Goal: Task Accomplishment & Management: Manage account settings

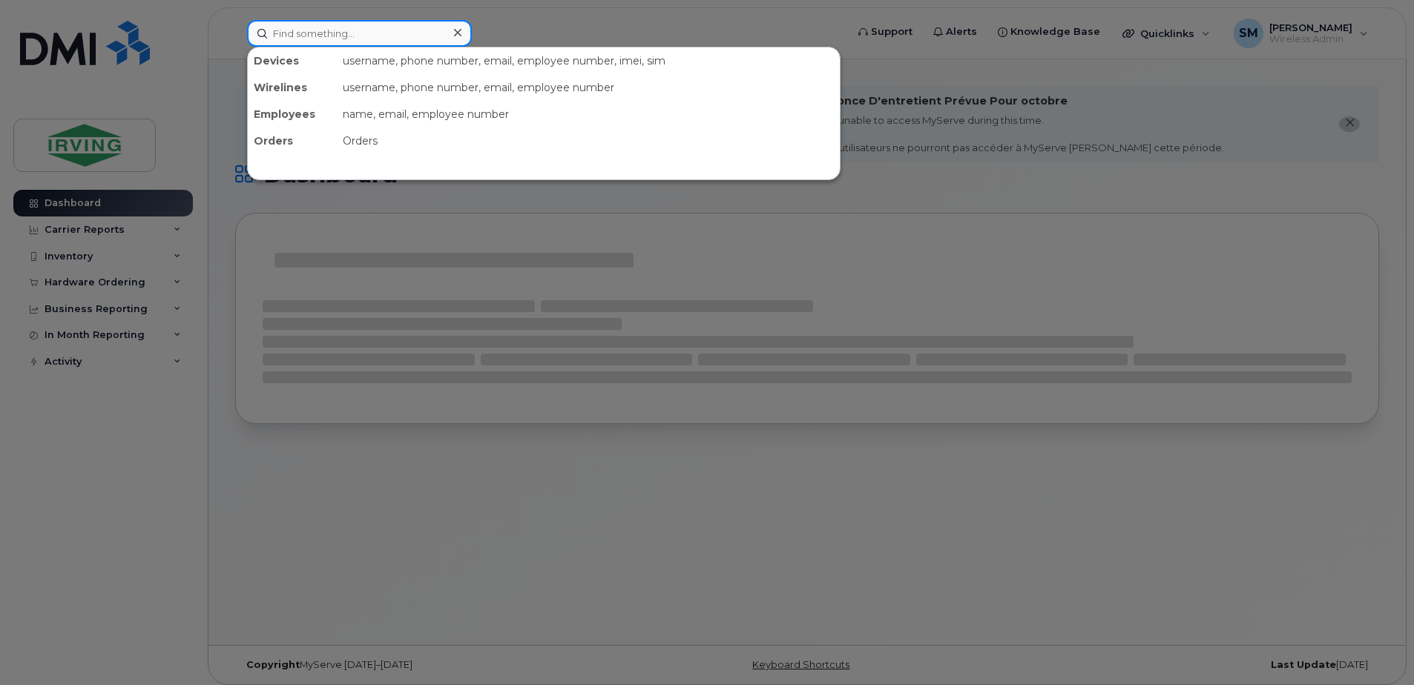
click at [324, 40] on input at bounding box center [359, 33] width 225 height 27
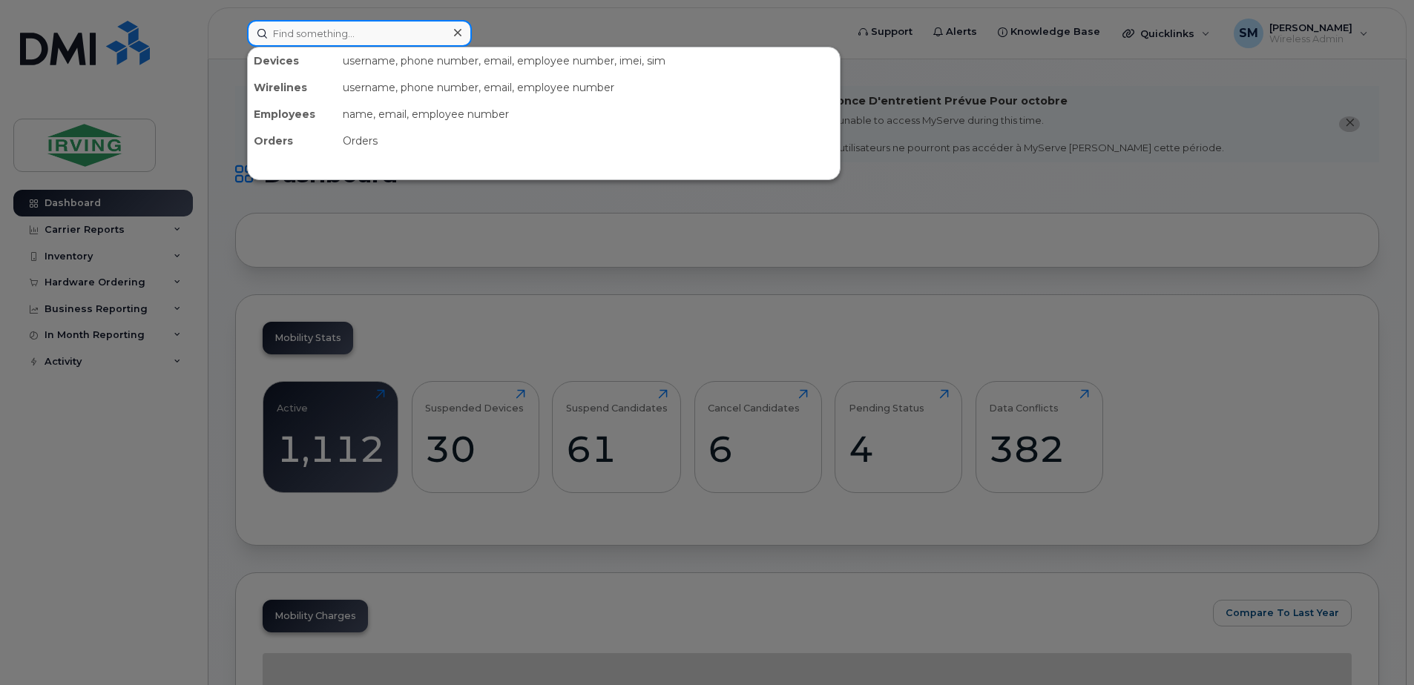
click at [418, 29] on input at bounding box center [359, 33] width 225 height 27
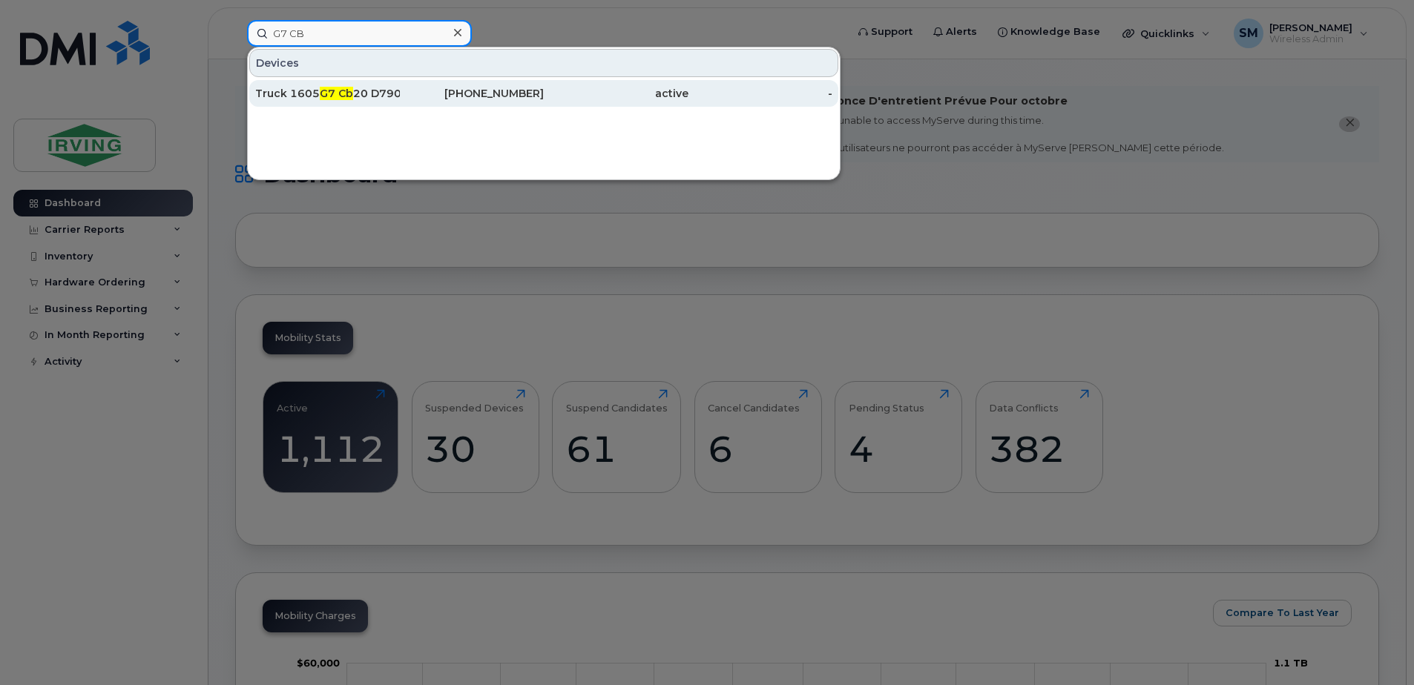
type input "G7 CB"
click at [375, 96] on div "Truck 1605 G7 Cb 20 D790 A0" at bounding box center [327, 93] width 145 height 15
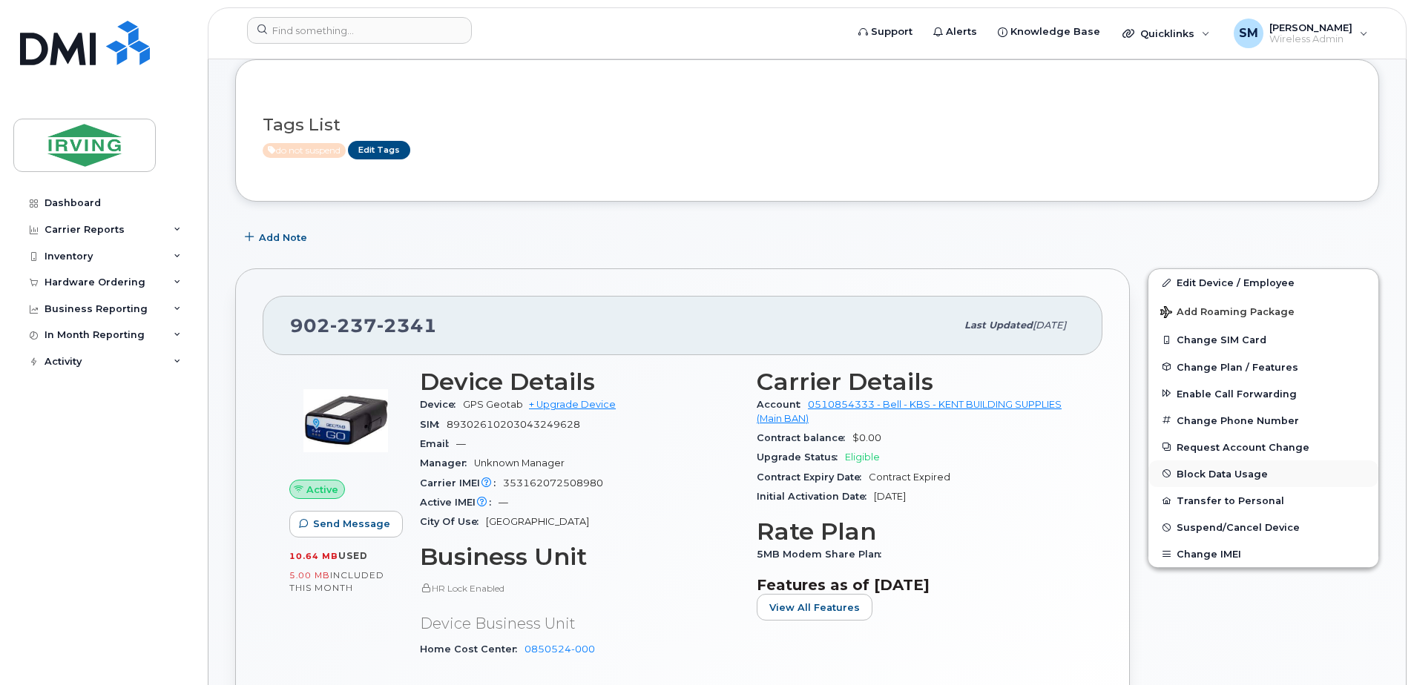
scroll to position [222, 0]
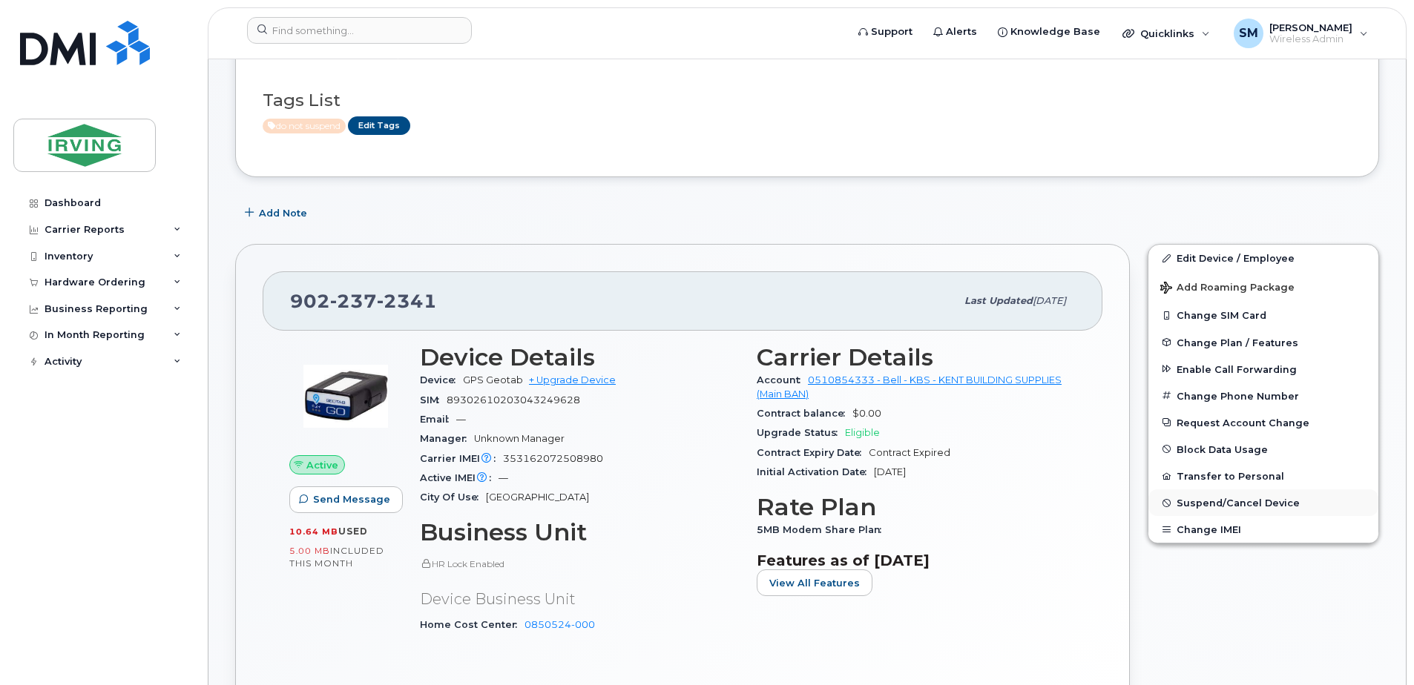
click at [1227, 504] on span "Suspend/Cancel Device" at bounding box center [1237, 503] width 123 height 11
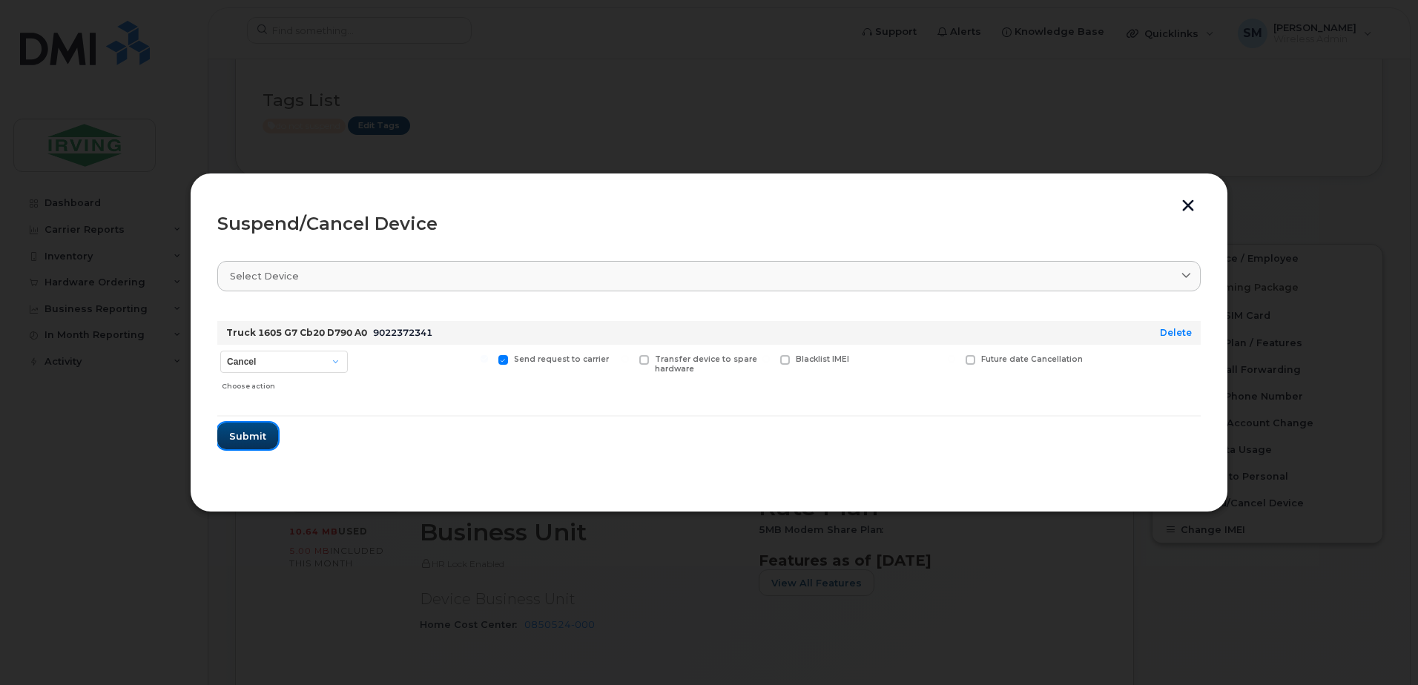
click at [255, 435] on span "Submit" at bounding box center [247, 436] width 37 height 14
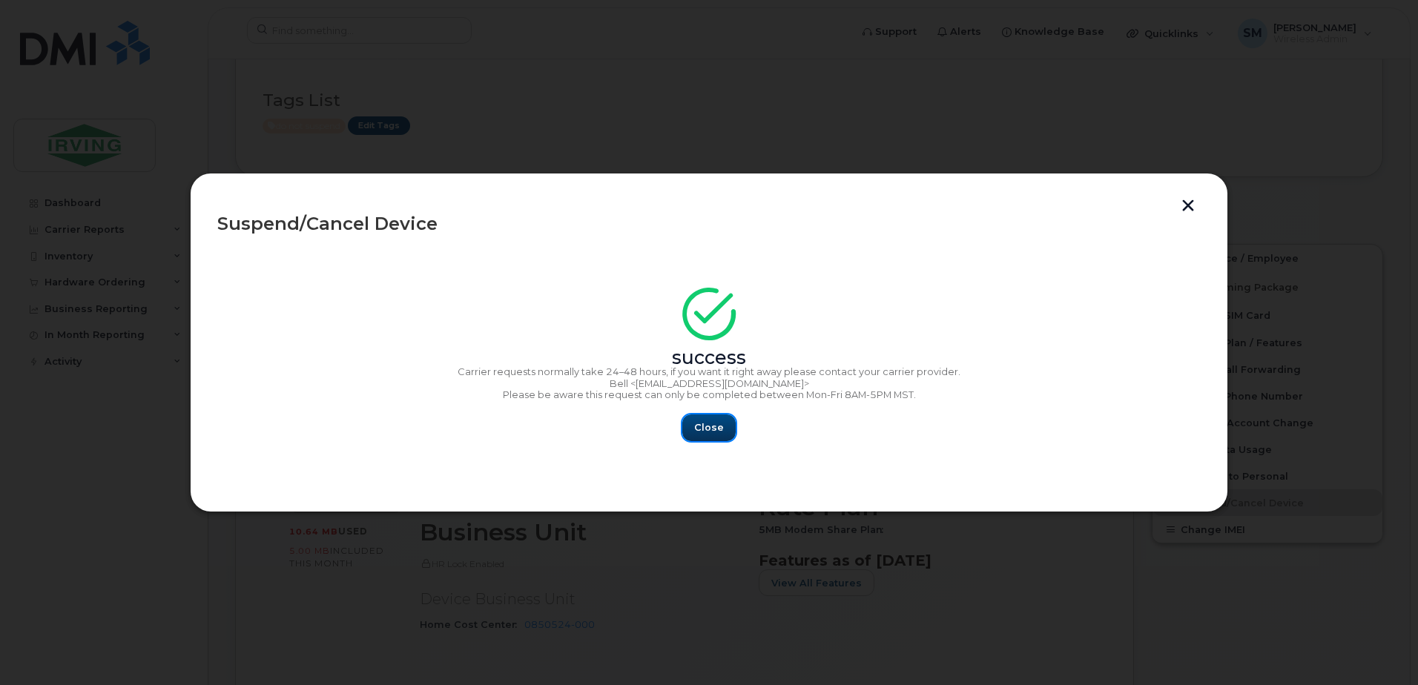
click at [709, 428] on span "Close" at bounding box center [709, 427] width 30 height 14
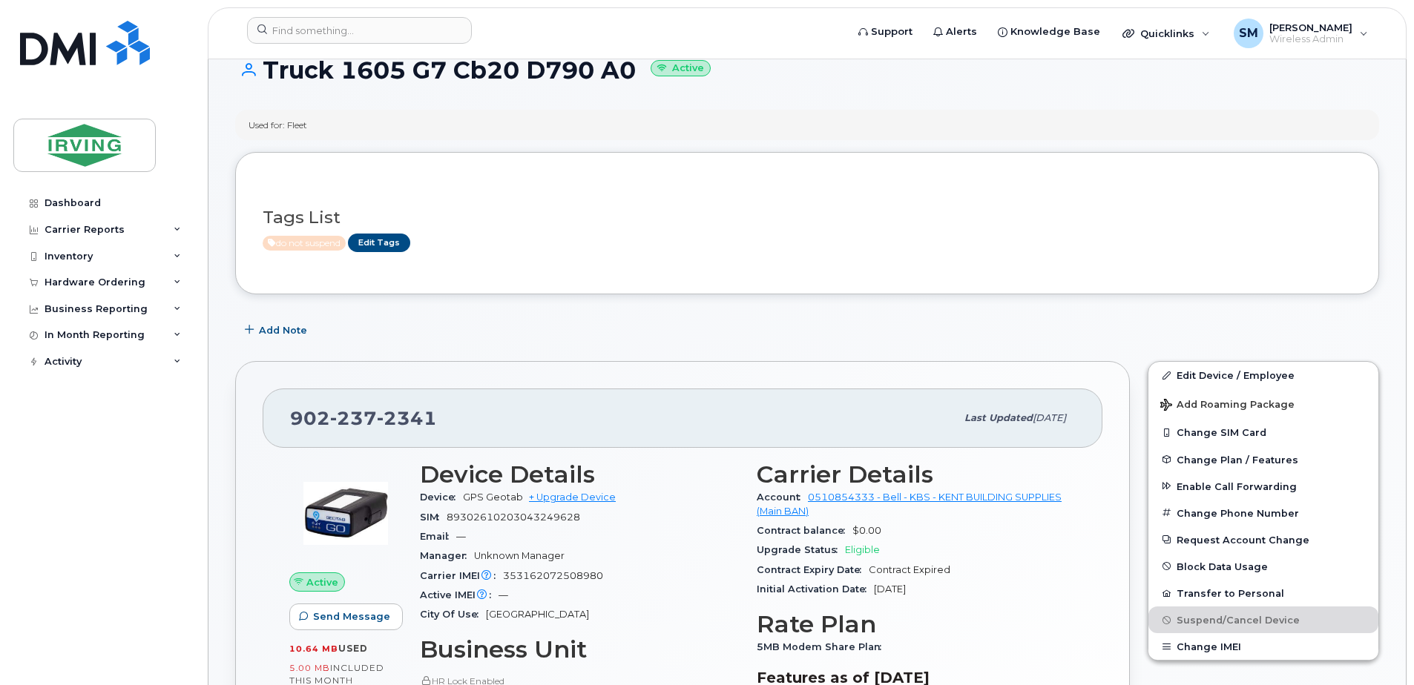
scroll to position [0, 0]
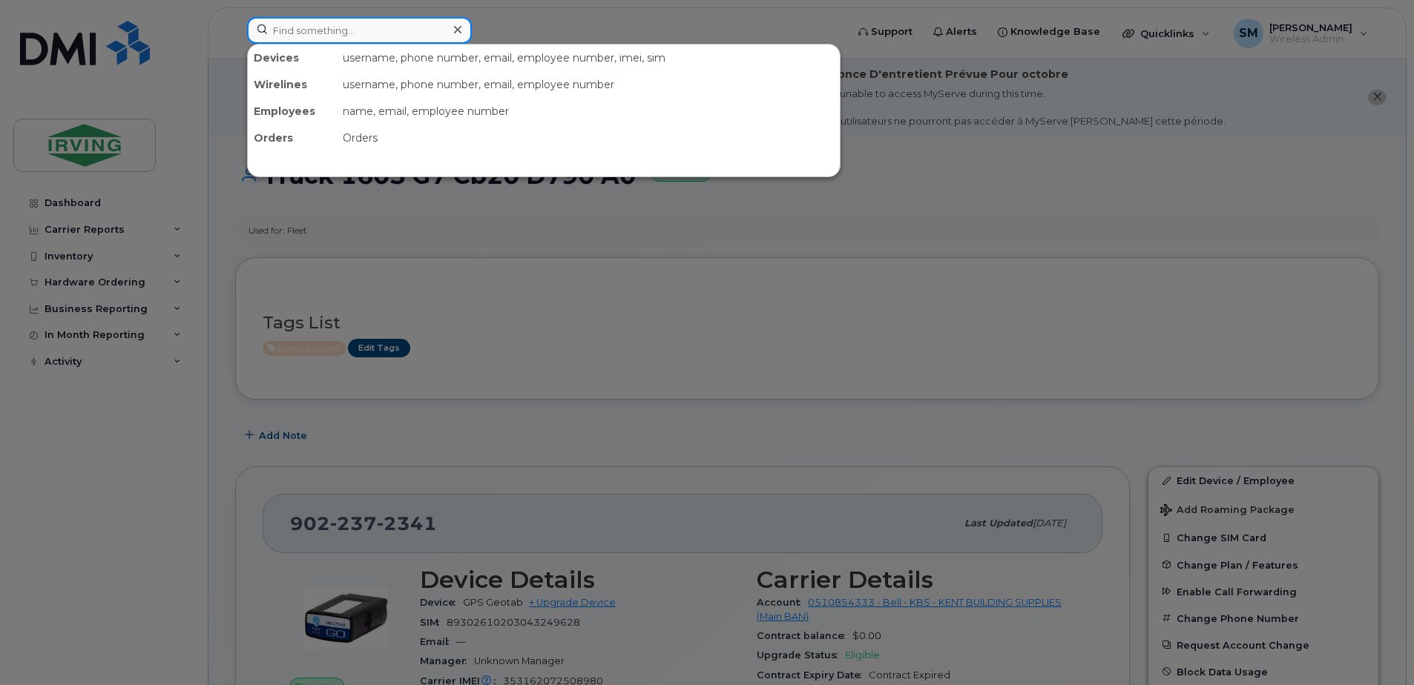
click at [363, 40] on input at bounding box center [359, 30] width 225 height 27
click at [464, 30] on div at bounding box center [457, 30] width 22 height 22
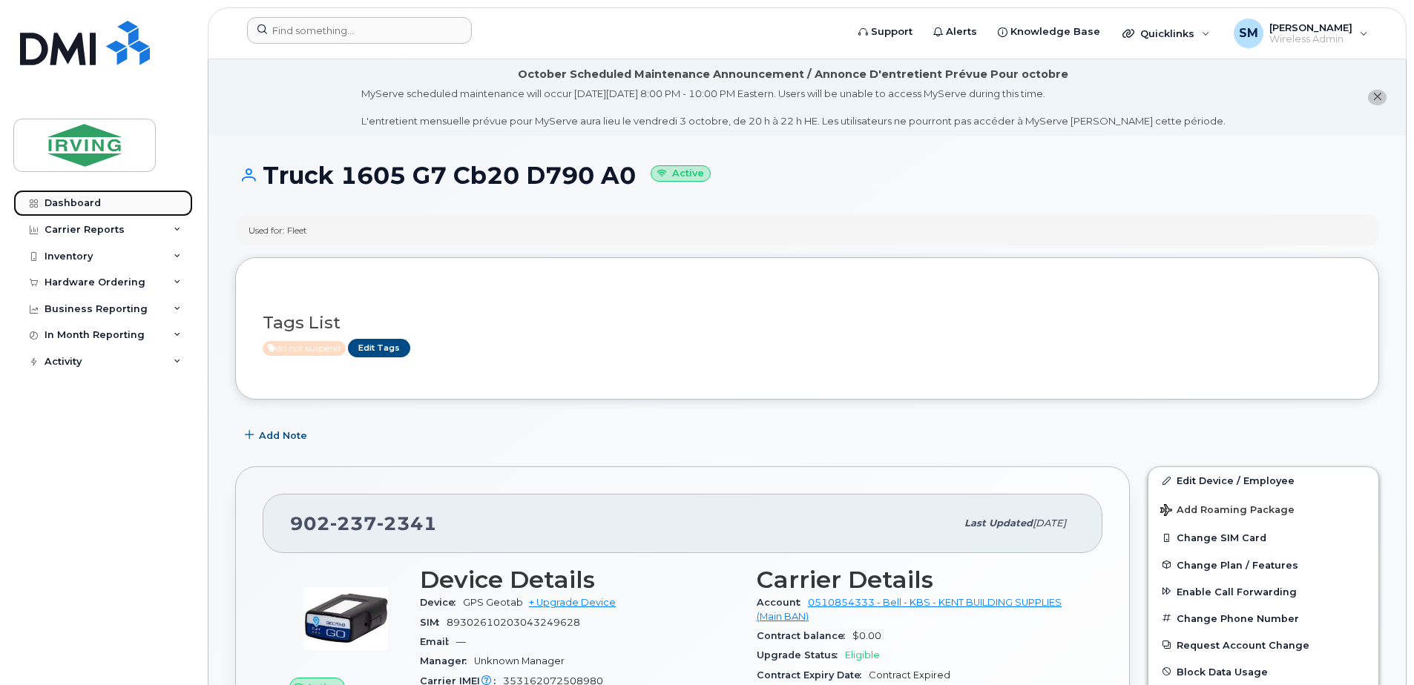
click at [111, 205] on link "Dashboard" at bounding box center [102, 203] width 179 height 27
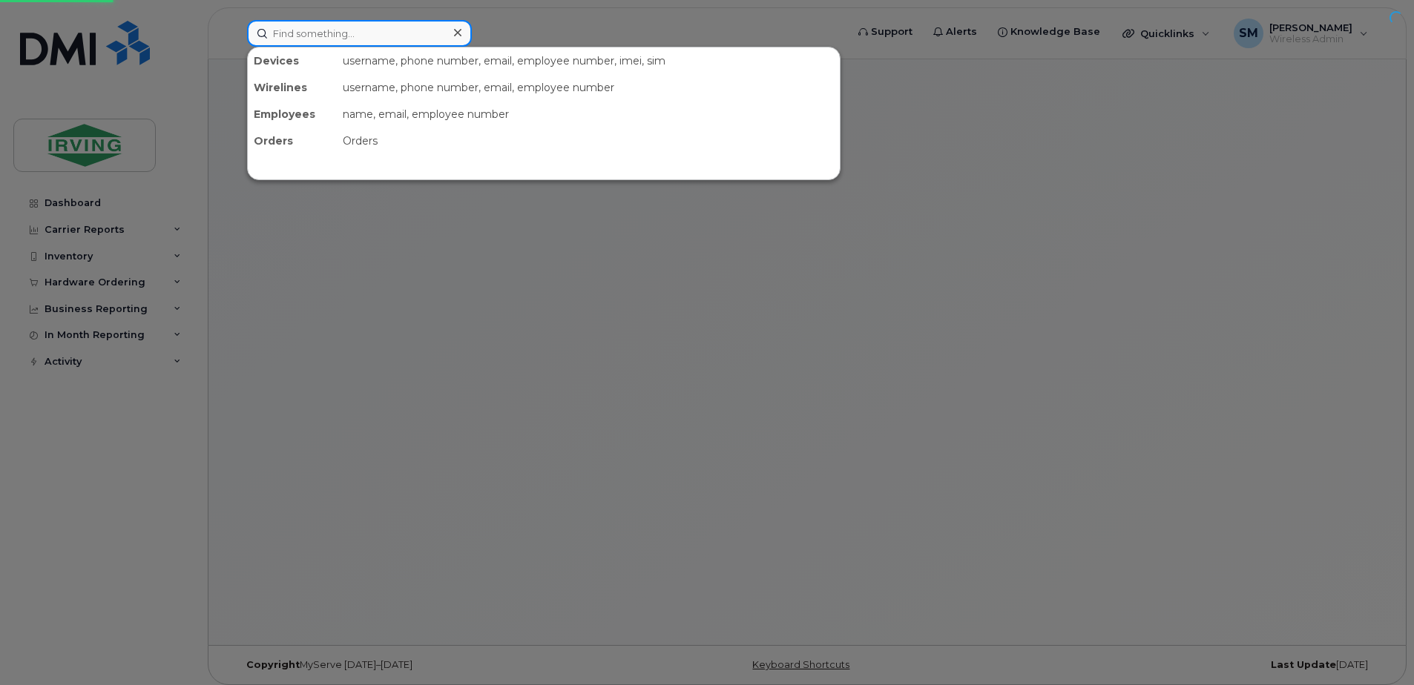
drag, startPoint x: 0, startPoint y: 0, endPoint x: 297, endPoint y: 33, distance: 299.2
click at [297, 33] on input at bounding box center [359, 33] width 225 height 27
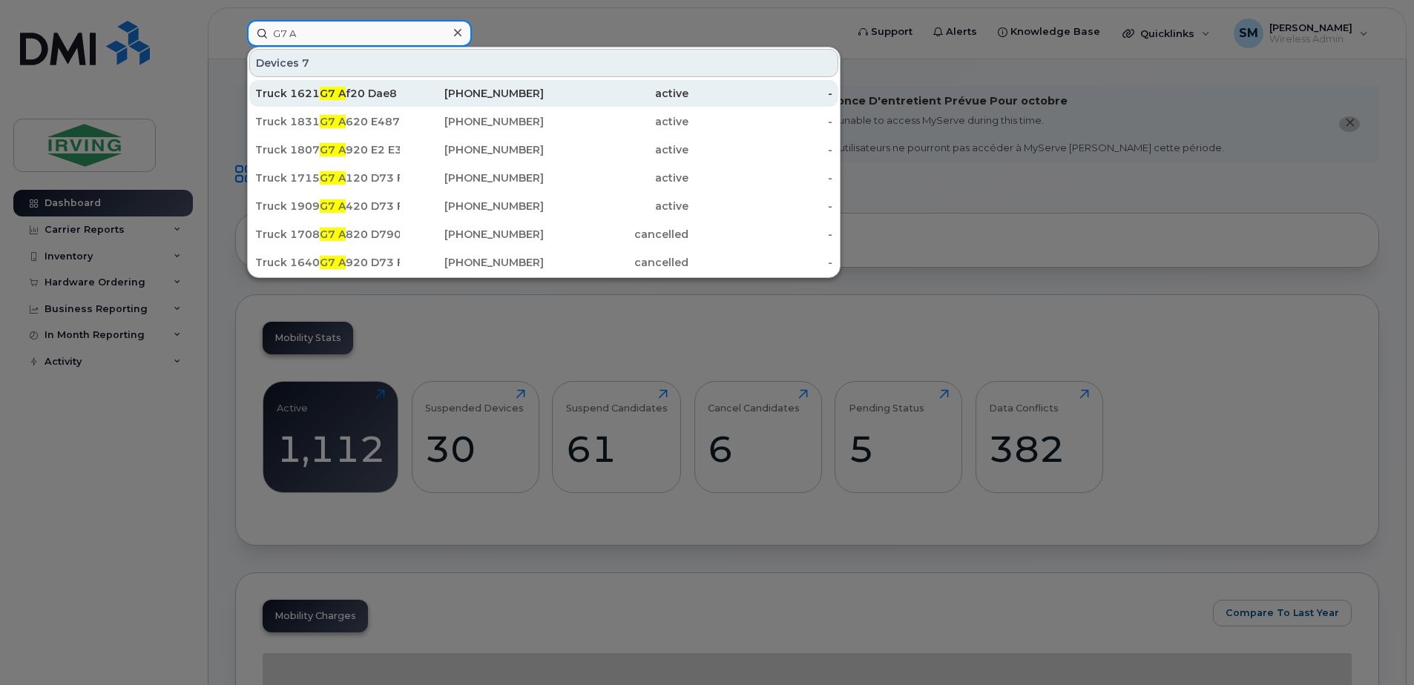
type input "G7 A"
click at [372, 99] on div "Truck 1621 G7 A f20 Dae8 B9" at bounding box center [327, 93] width 145 height 15
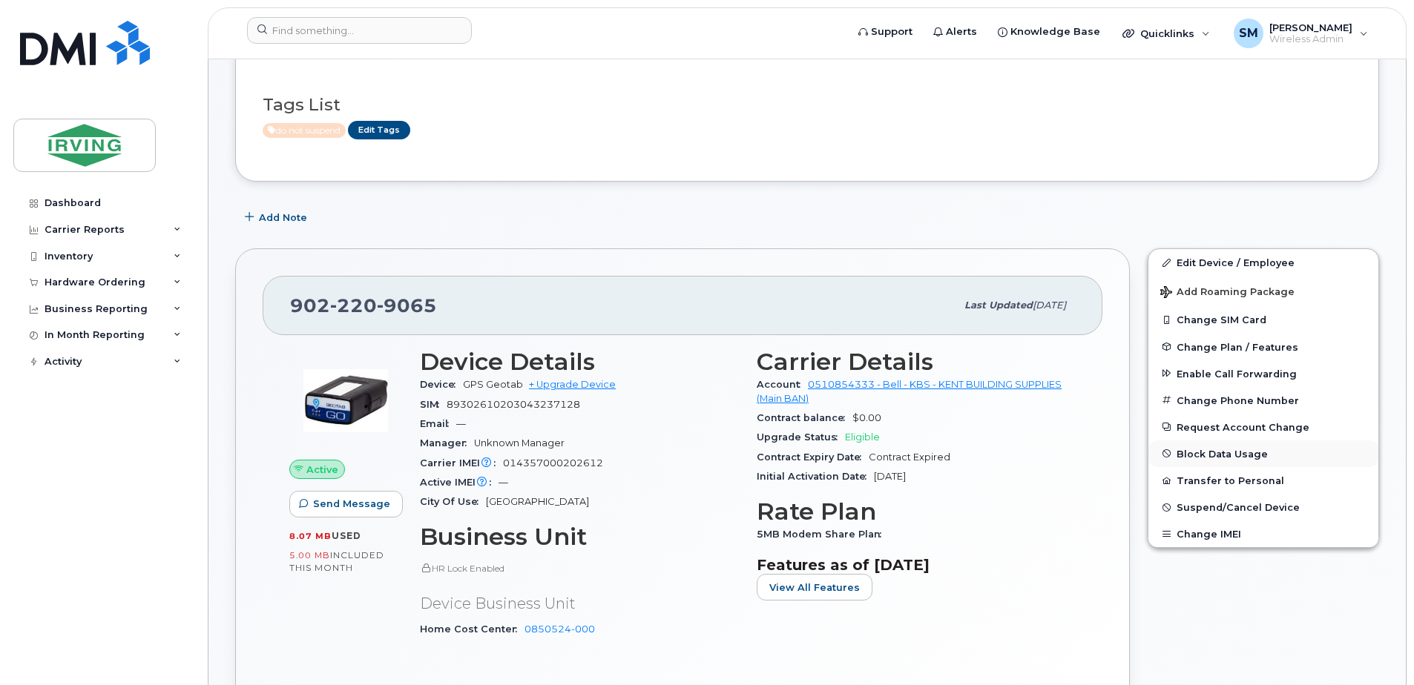
scroll to position [222, 0]
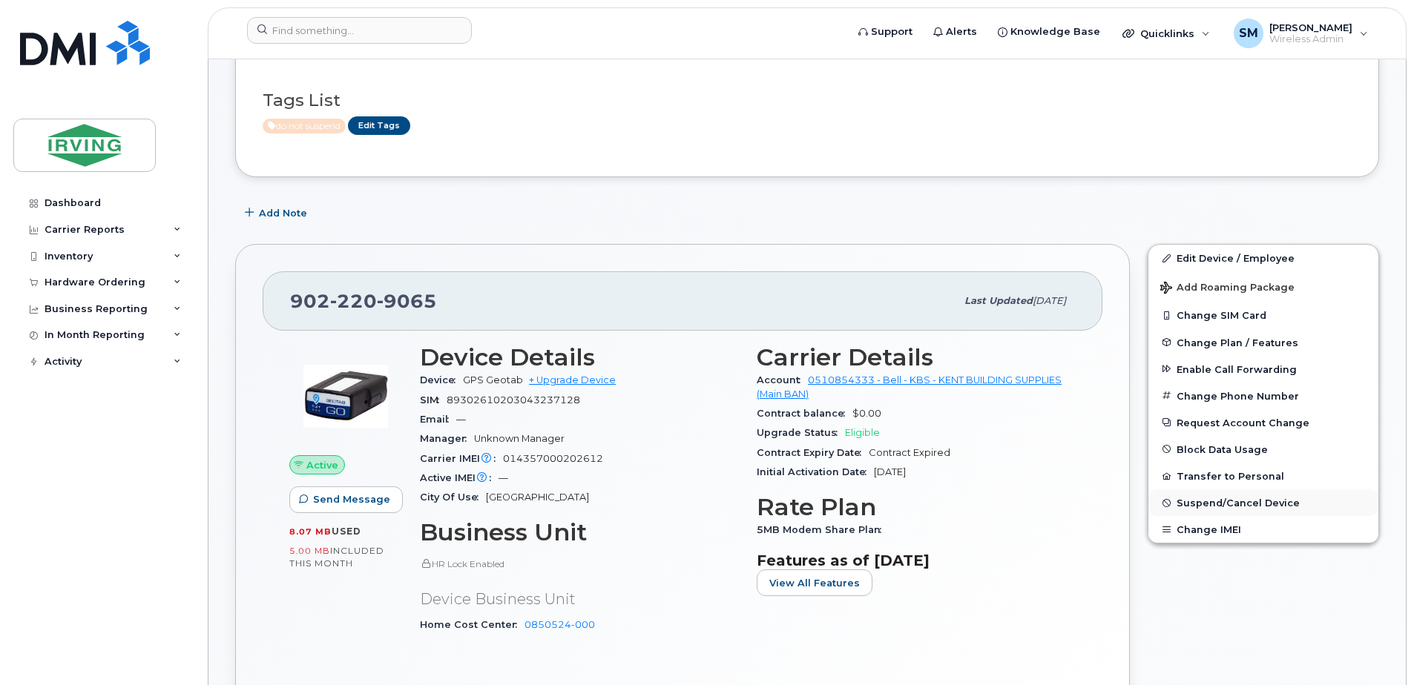
click at [1221, 499] on span "Suspend/Cancel Device" at bounding box center [1237, 503] width 123 height 11
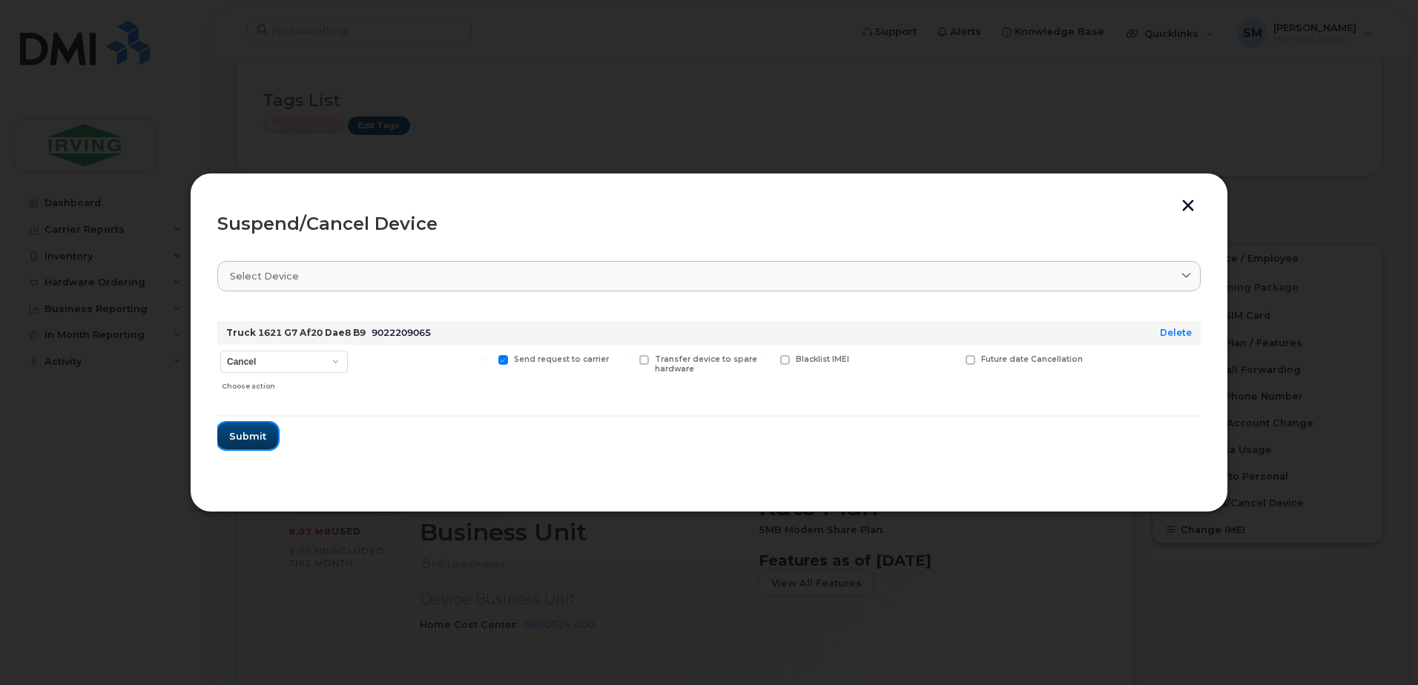
click at [239, 441] on span "Submit" at bounding box center [247, 436] width 37 height 14
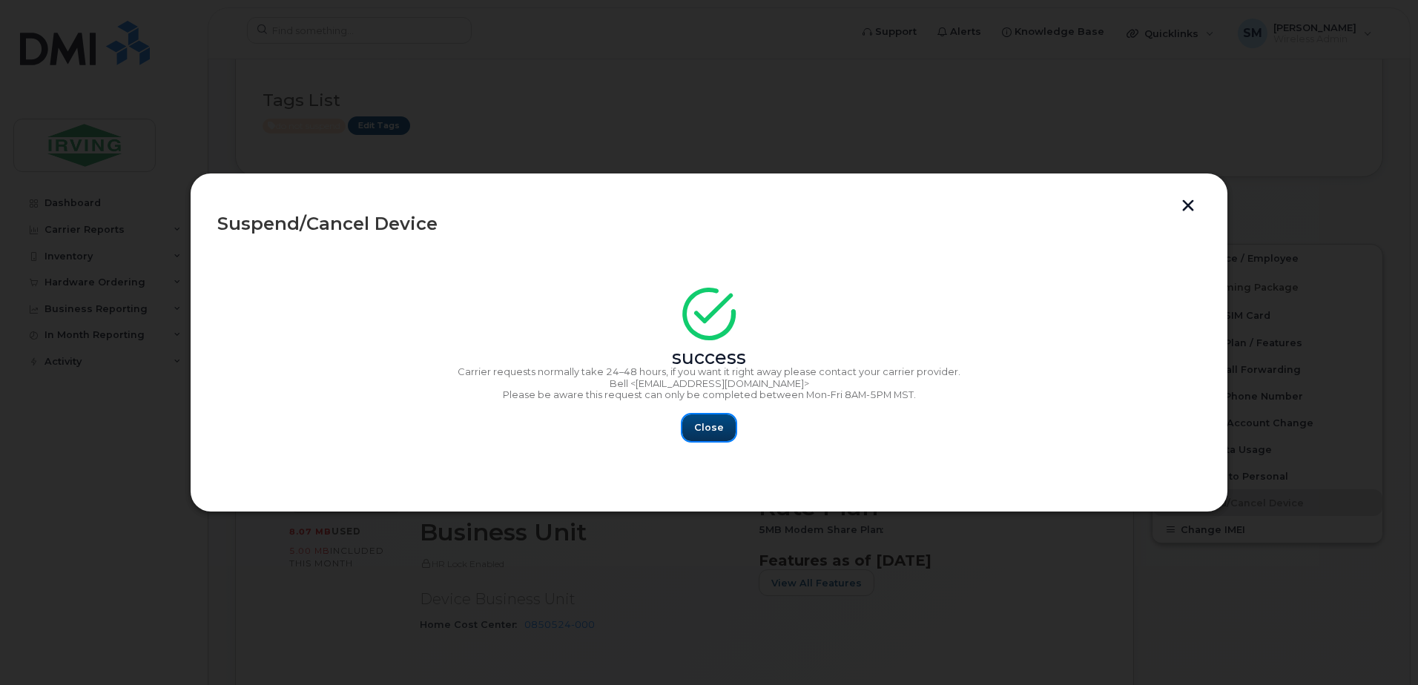
click at [706, 432] on span "Close" at bounding box center [709, 427] width 30 height 14
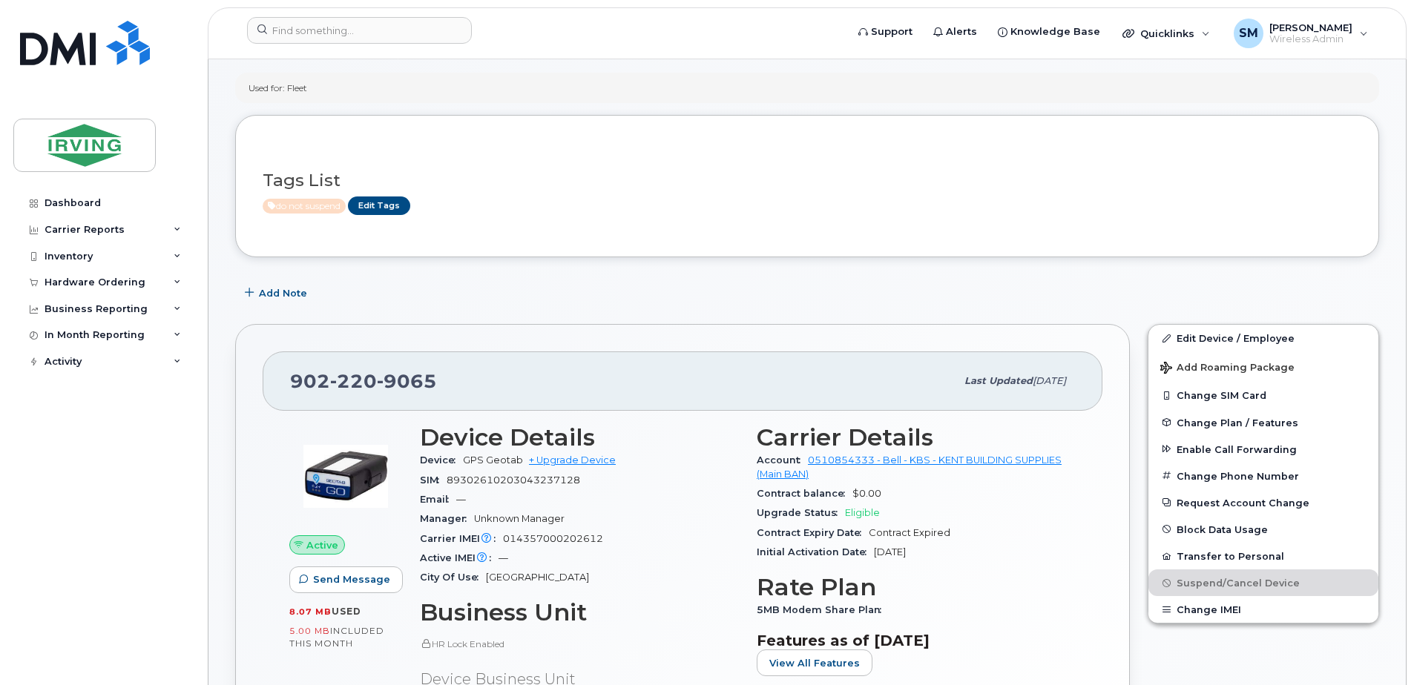
scroll to position [0, 0]
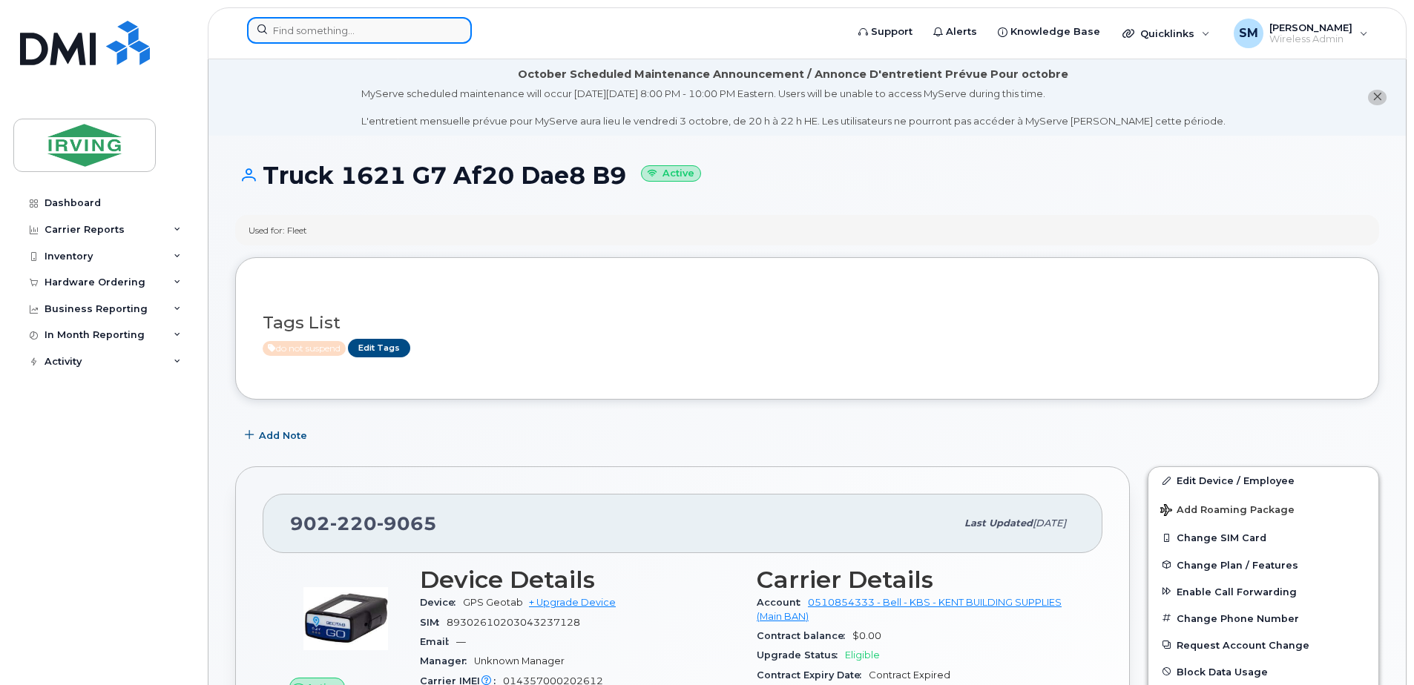
click at [321, 29] on input at bounding box center [359, 30] width 225 height 27
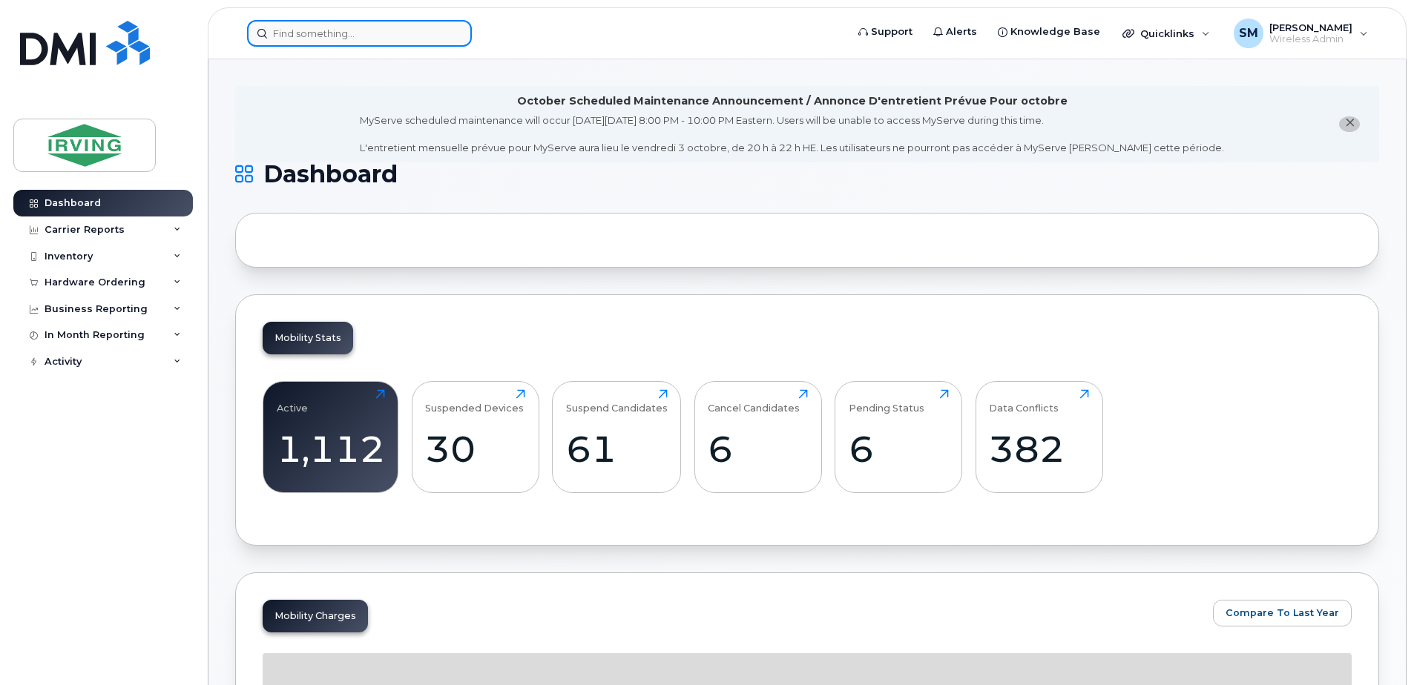
click at [306, 33] on input at bounding box center [359, 33] width 225 height 27
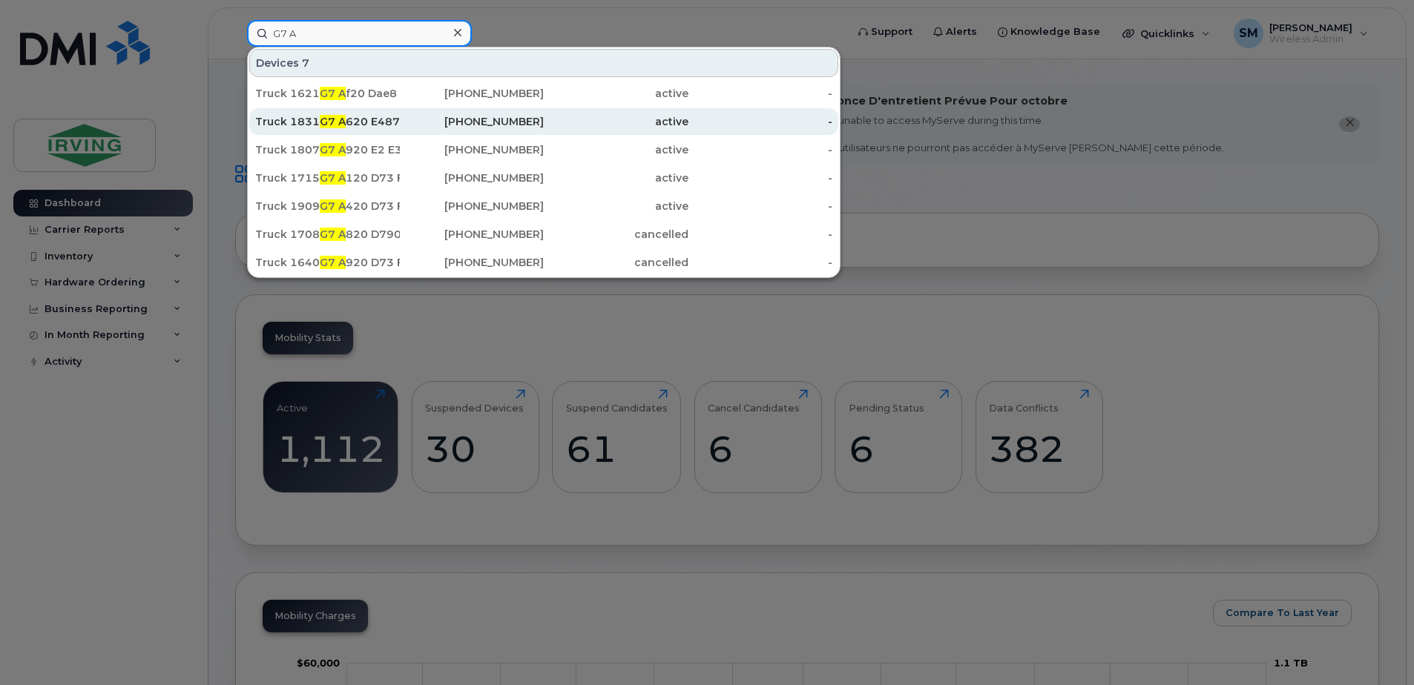
type input "G7 A"
click at [400, 120] on div "[PHONE_NUMBER]" at bounding box center [472, 121] width 145 height 15
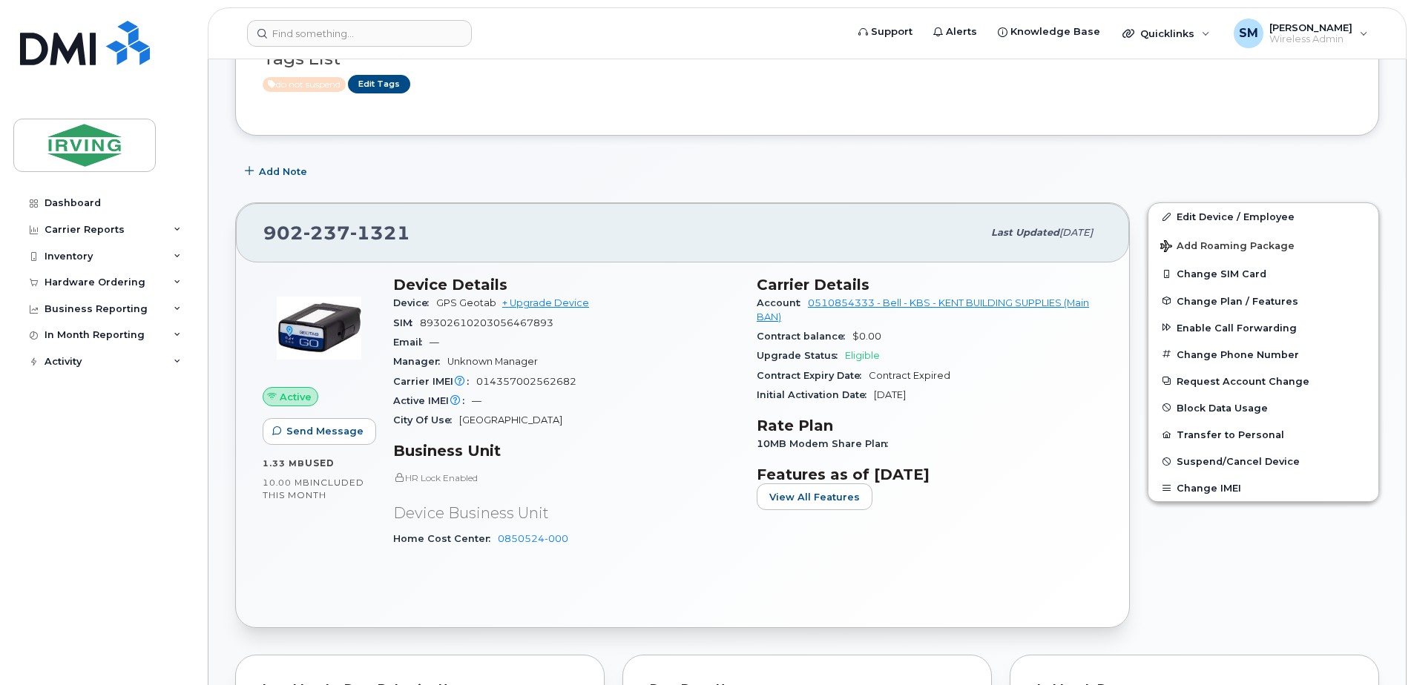
scroll to position [297, 0]
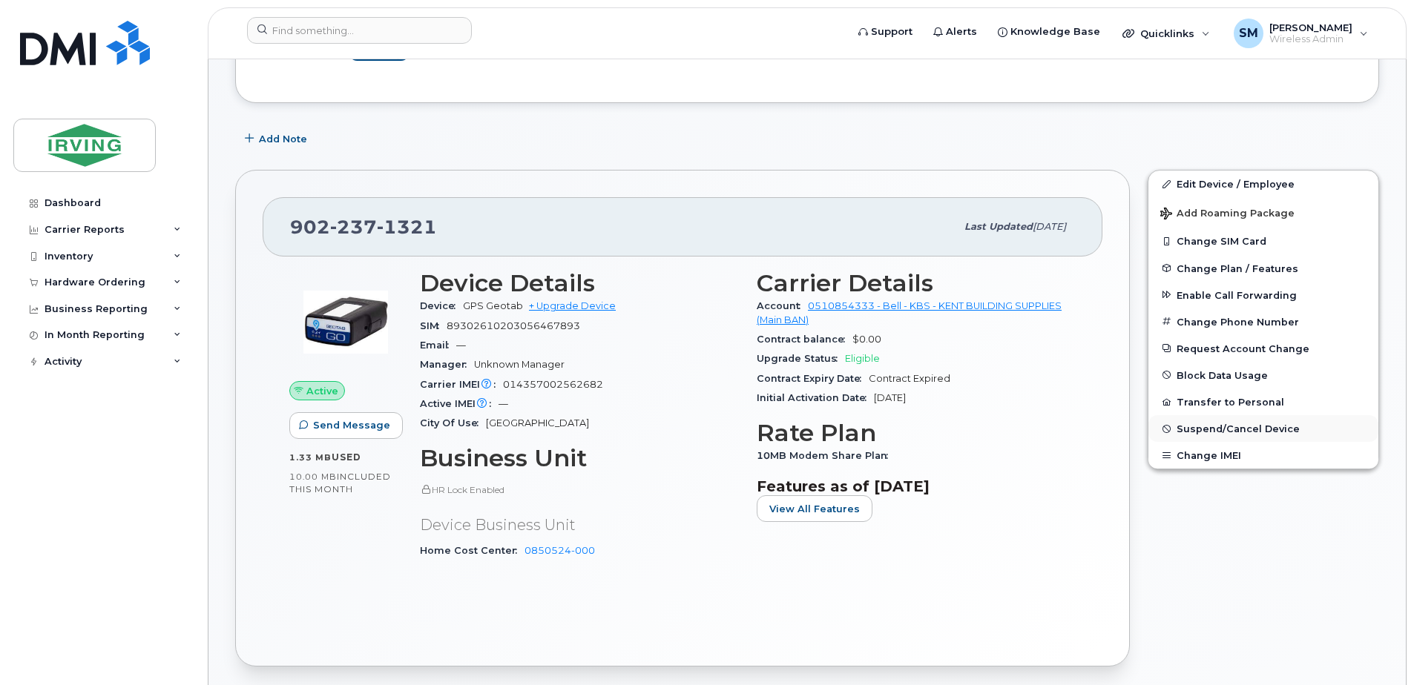
click at [1207, 428] on span "Suspend/Cancel Device" at bounding box center [1237, 428] width 123 height 11
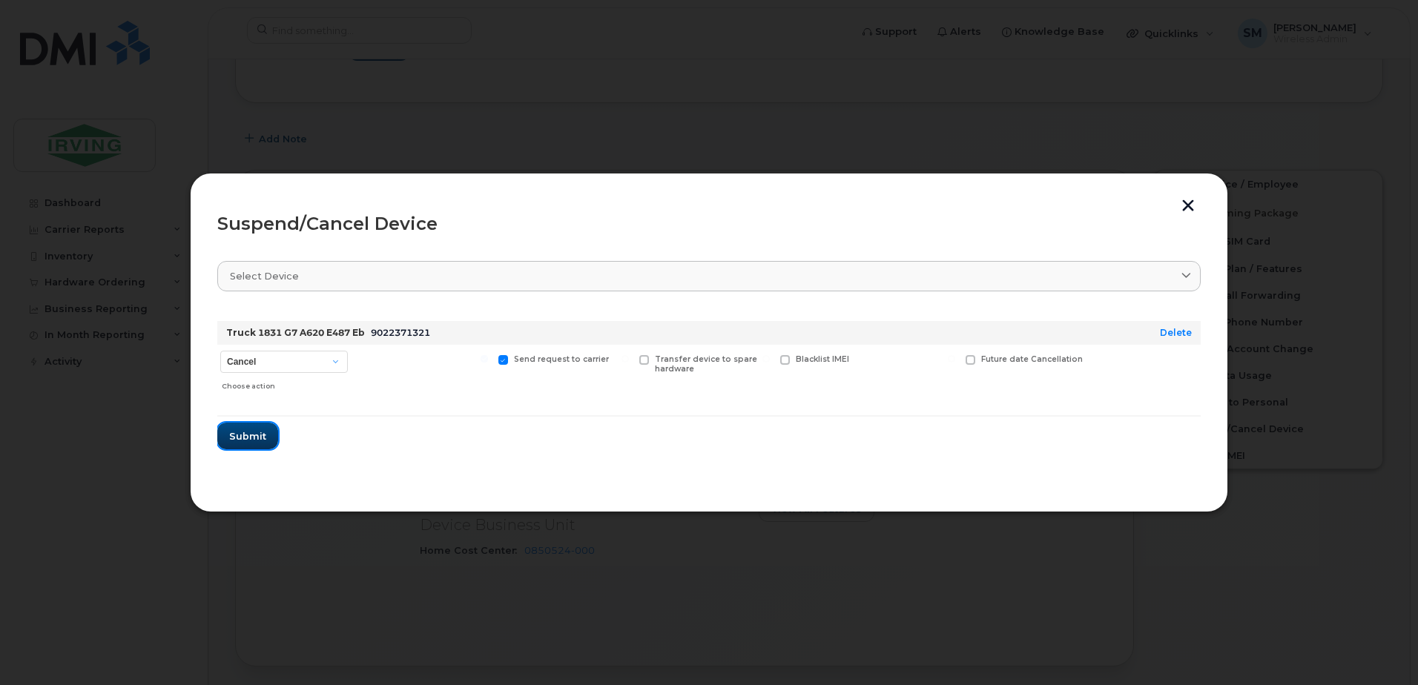
click at [259, 427] on button "Submit" at bounding box center [247, 436] width 61 height 27
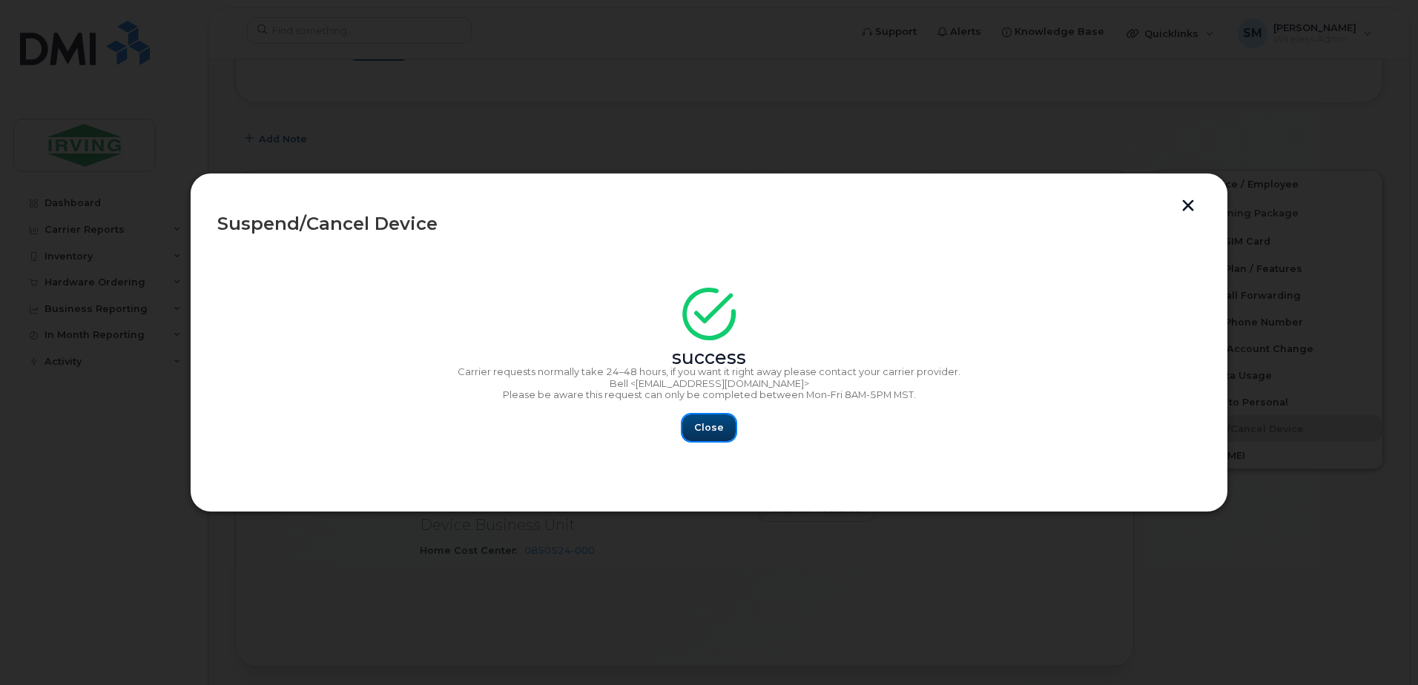
click at [719, 424] on span "Close" at bounding box center [709, 427] width 30 height 14
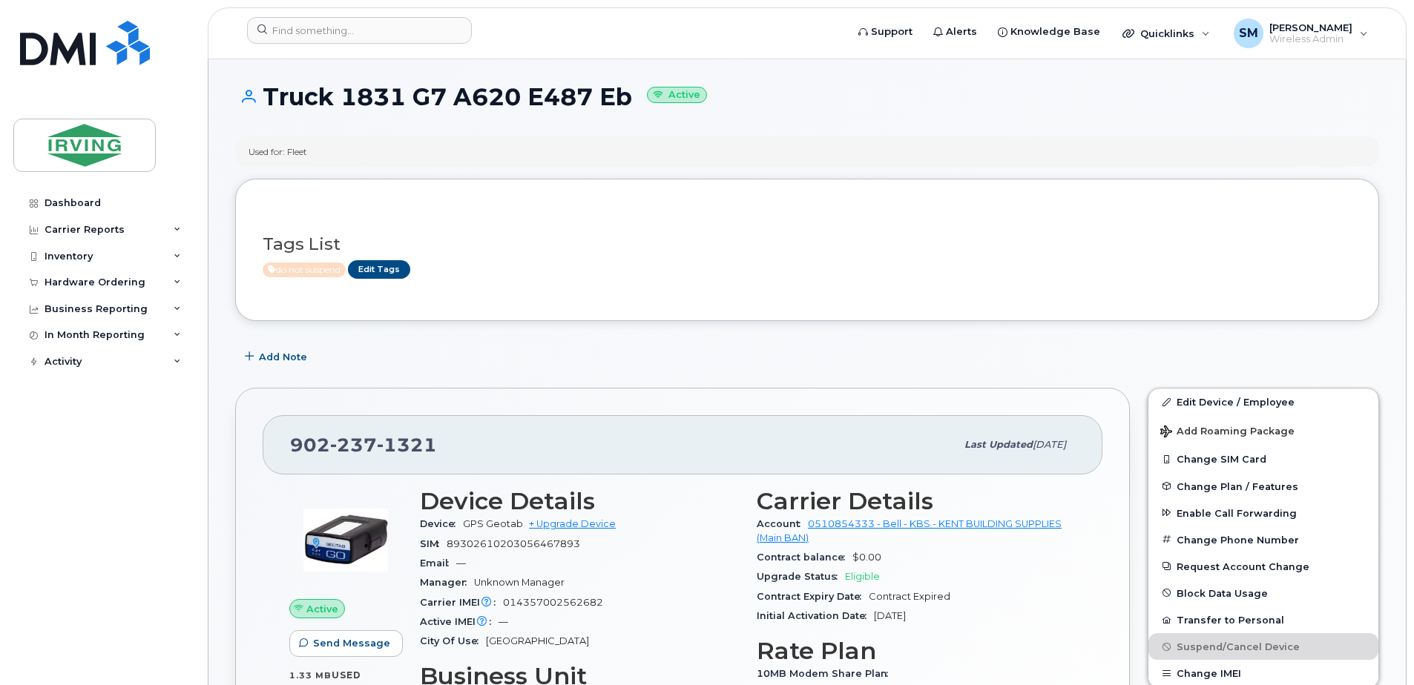
scroll to position [0, 0]
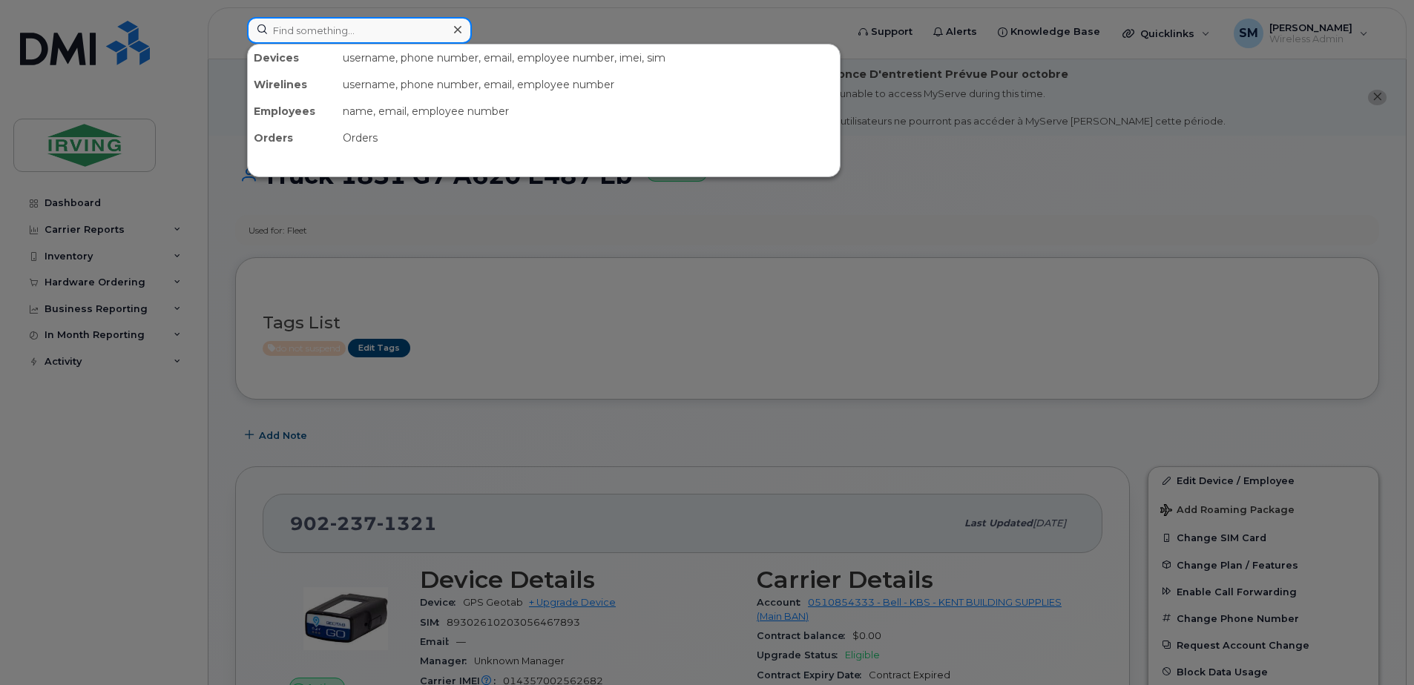
click at [351, 36] on input at bounding box center [359, 30] width 225 height 27
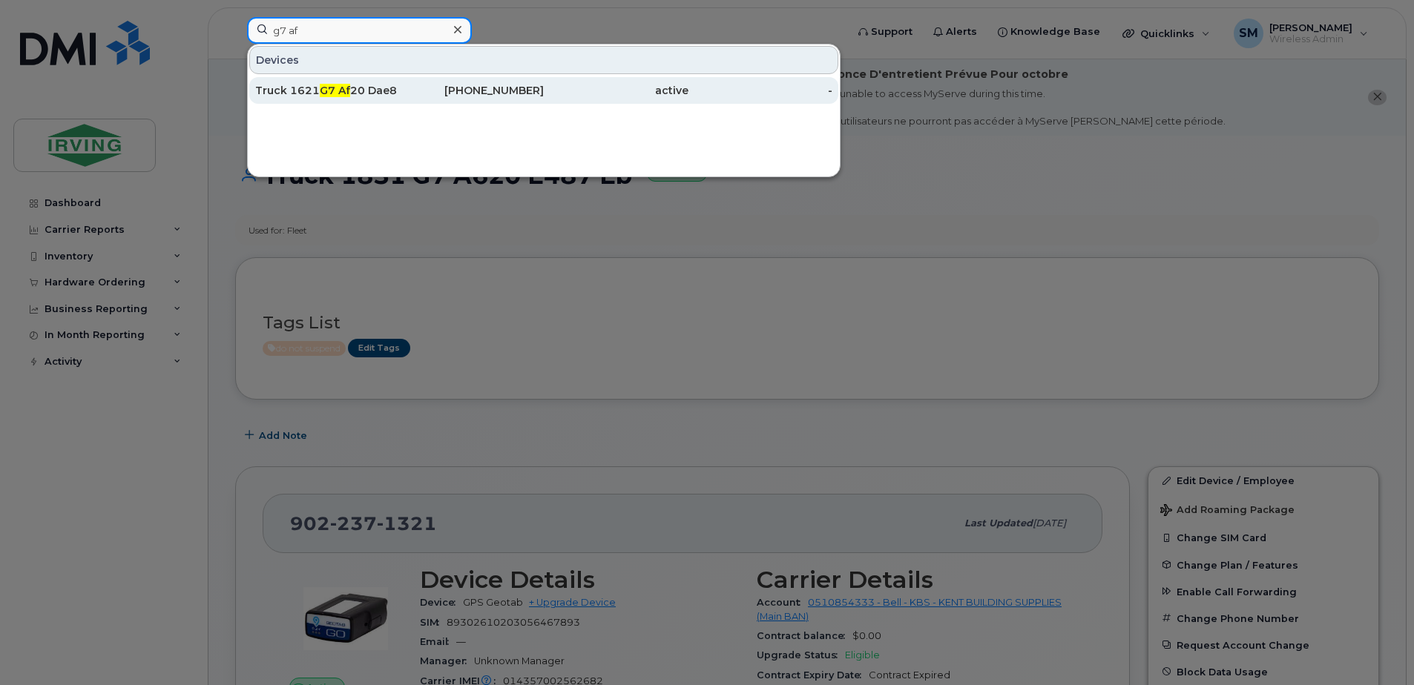
type input "g7 af"
click at [400, 93] on div "[PHONE_NUMBER]" at bounding box center [472, 90] width 145 height 15
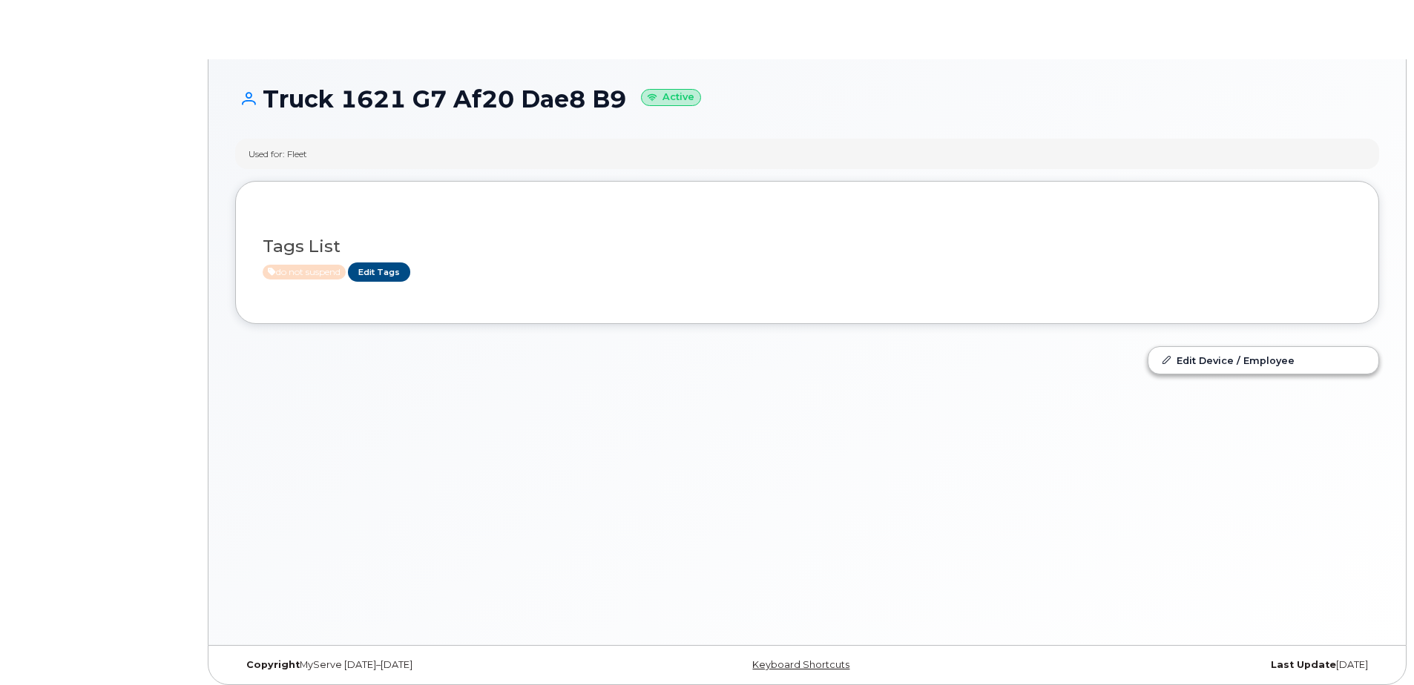
click at [398, 93] on h1 "Truck 1621 G7 Af20 Dae8 B9 Active" at bounding box center [807, 99] width 1144 height 26
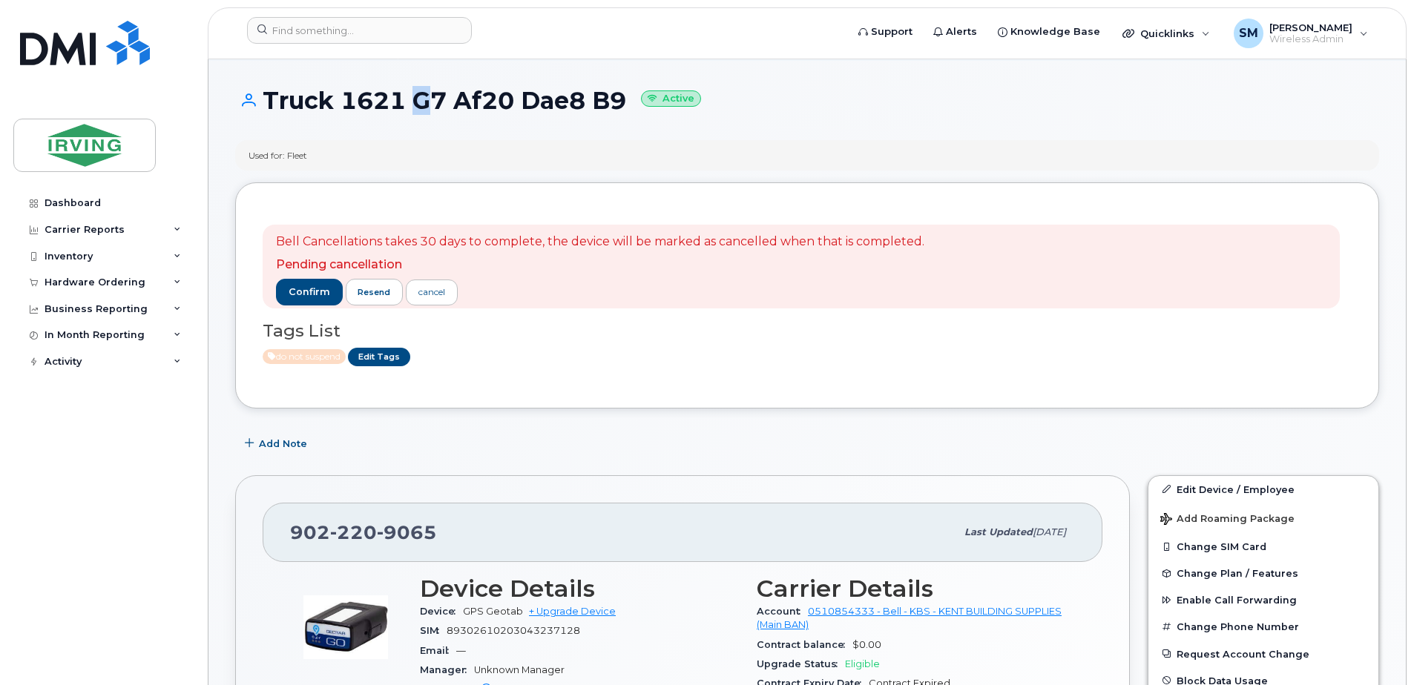
scroll to position [74, 0]
click at [360, 27] on input at bounding box center [359, 30] width 225 height 27
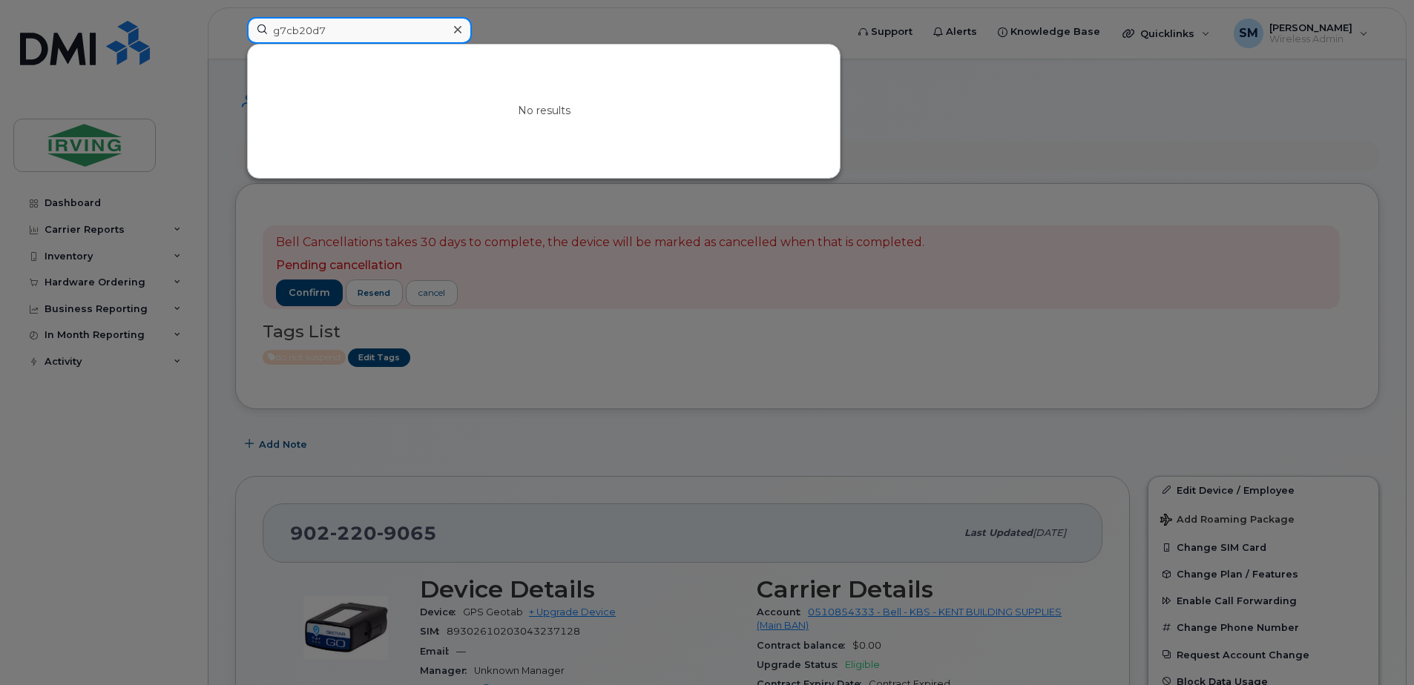
drag, startPoint x: 338, startPoint y: 33, endPoint x: 294, endPoint y: 26, distance: 44.3
click at [294, 26] on input "g7cb20d7" at bounding box center [359, 30] width 225 height 27
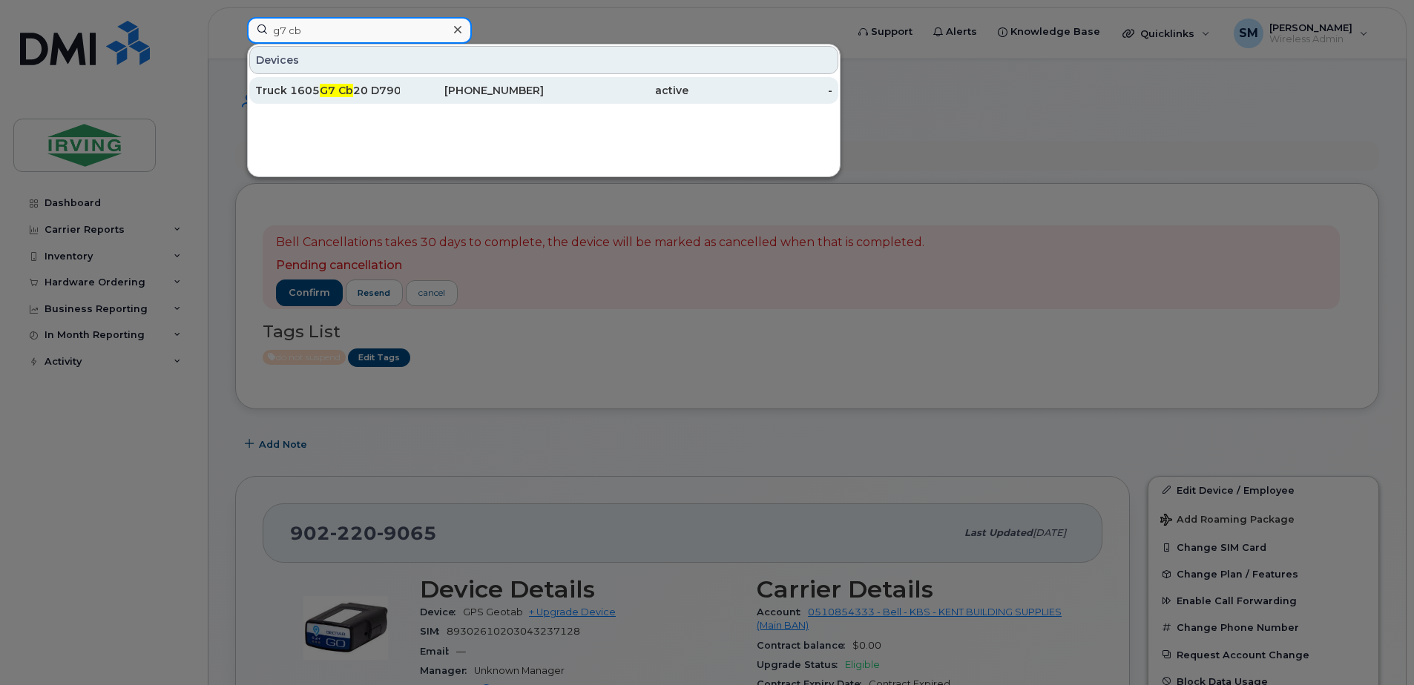
type input "g7 cb"
click at [392, 87] on div "Truck 1605 G7 Cb 20 D790 A0" at bounding box center [327, 90] width 145 height 15
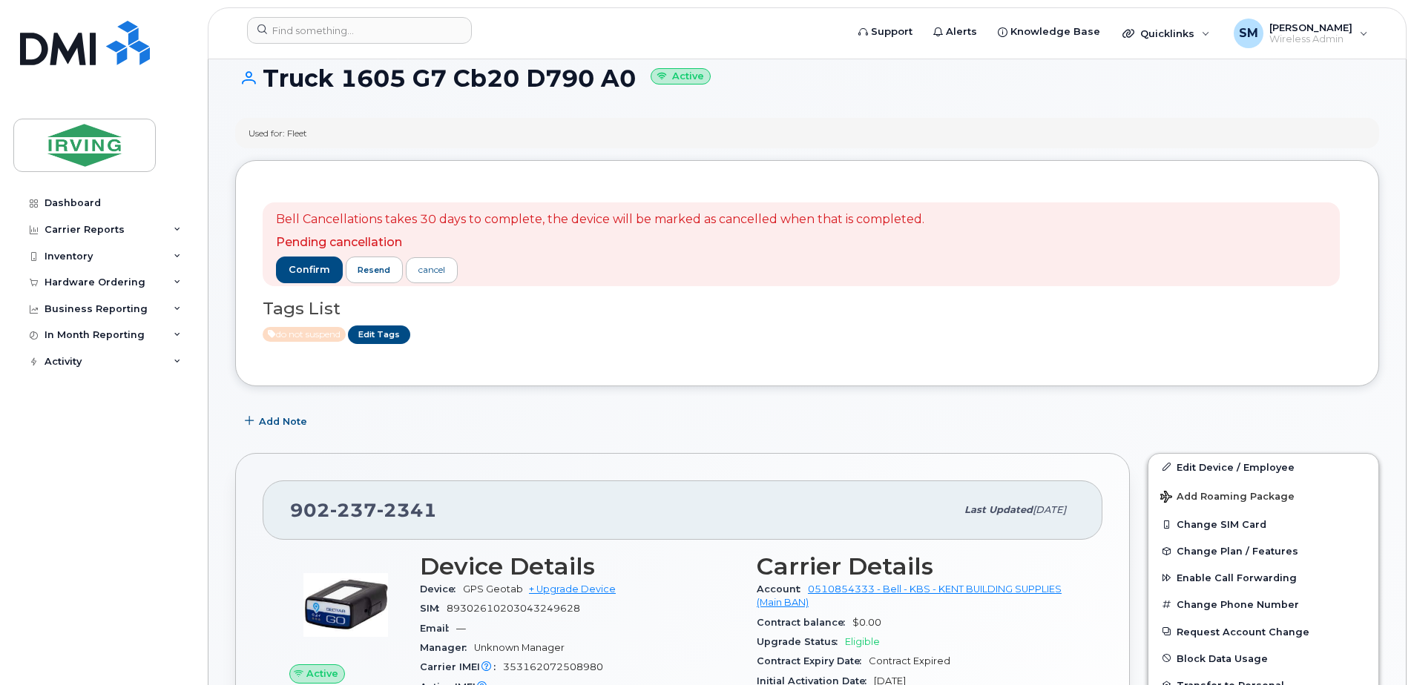
scroll to position [297, 0]
